Goal: Task Accomplishment & Management: Manage account settings

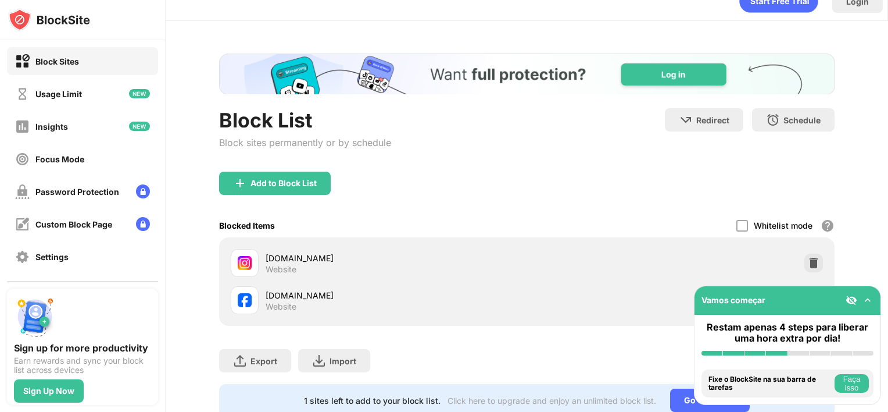
scroll to position [65, 0]
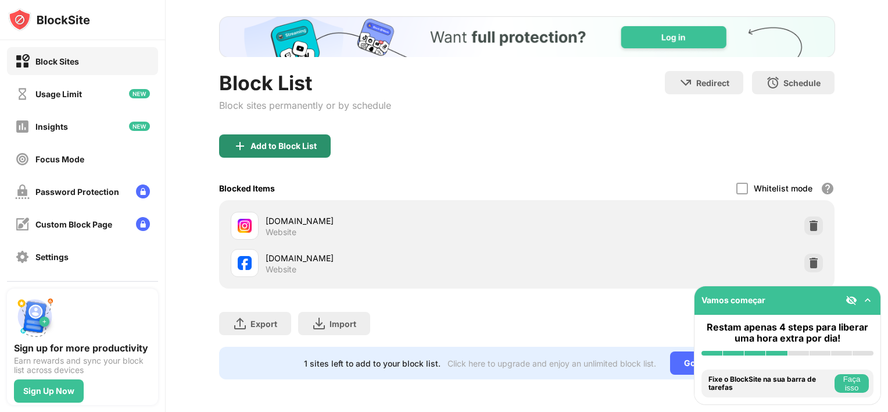
click at [287, 142] on div "Add to Block List" at bounding box center [275, 145] width 112 height 23
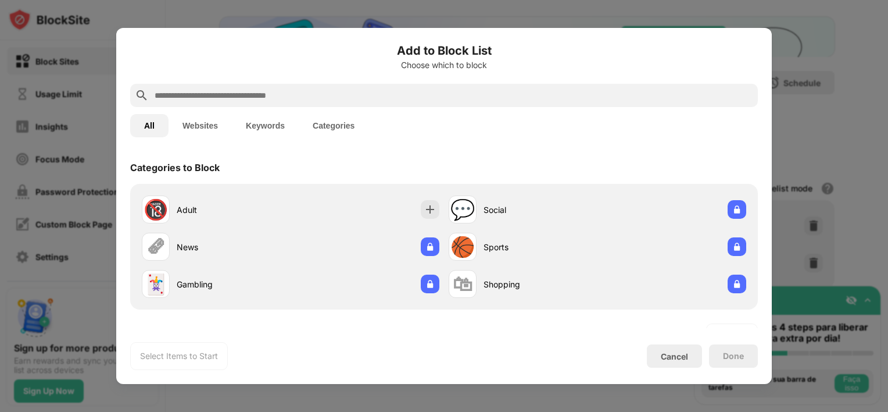
click at [388, 101] on input "text" at bounding box center [453, 95] width 600 height 14
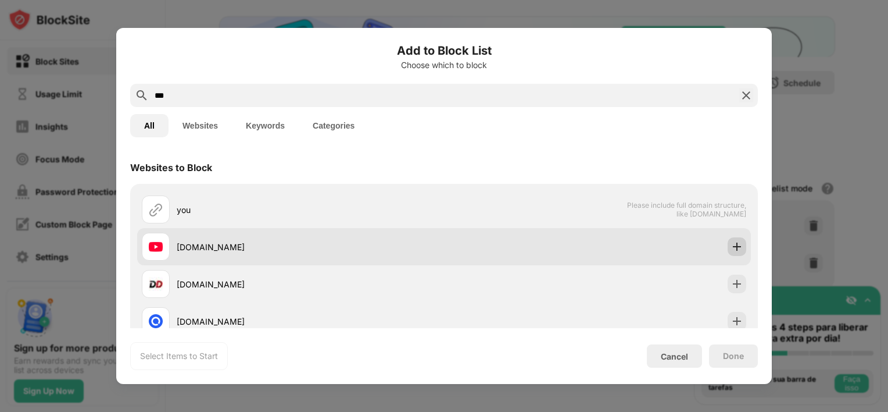
type input "***"
click at [731, 247] on img at bounding box center [737, 247] width 12 height 12
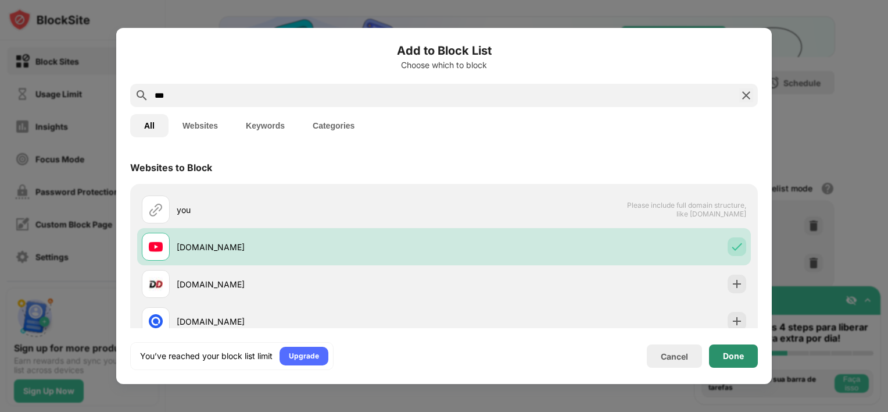
click at [720, 356] on div "Done" at bounding box center [733, 355] width 49 height 23
